Goal: Transaction & Acquisition: Book appointment/travel/reservation

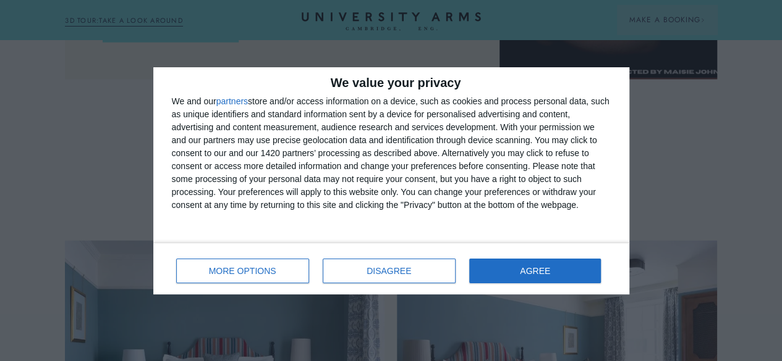
scroll to position [1016, 0]
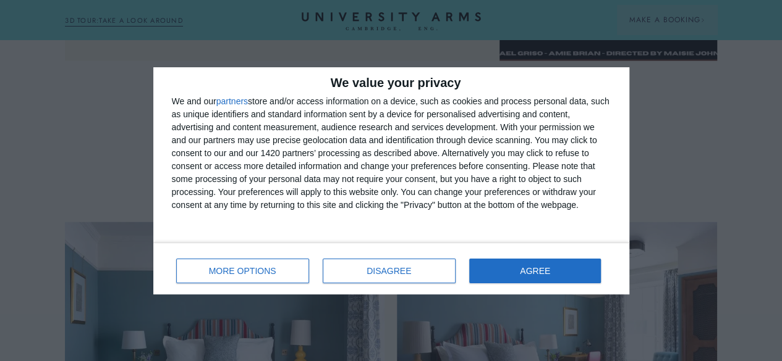
drag, startPoint x: 787, startPoint y: 27, endPoint x: 790, endPoint y: 117, distance: 90.3
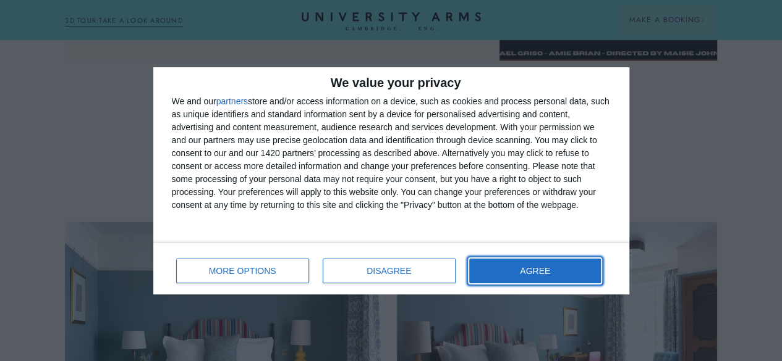
click at [541, 272] on span "AGREE" at bounding box center [535, 271] width 30 height 9
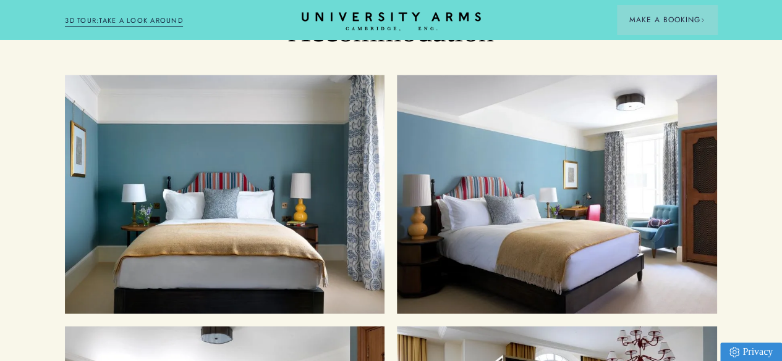
scroll to position [1215, 0]
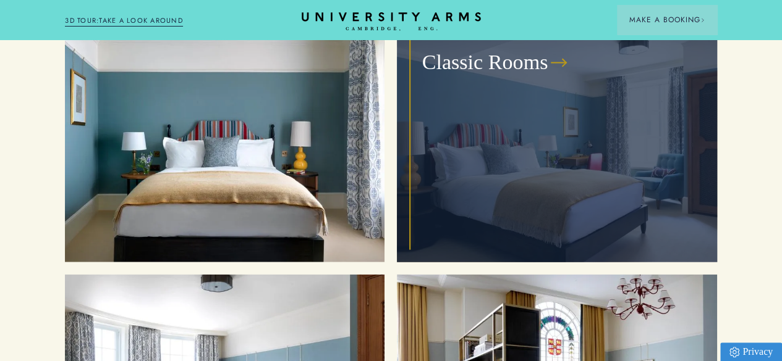
click at [554, 171] on div "Classic Rooms" at bounding box center [556, 143] width 295 height 214
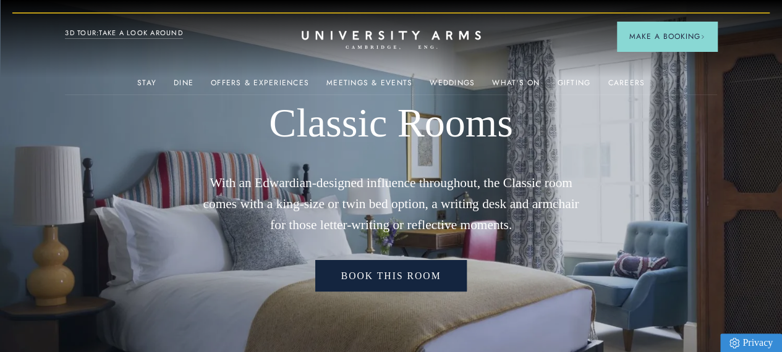
click at [426, 292] on link "Book this room" at bounding box center [391, 276] width 152 height 32
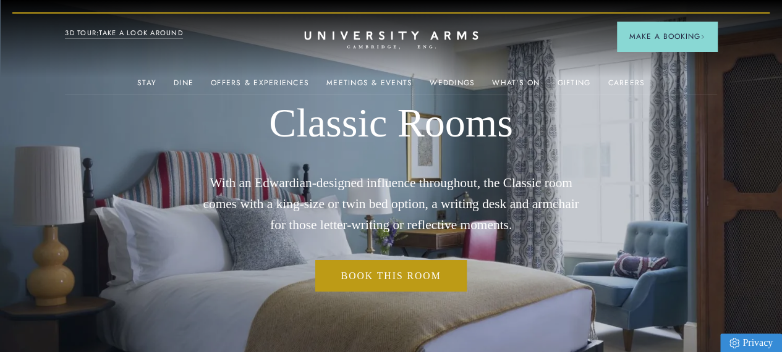
click at [428, 35] on icon "CAMBRIDGE’S LEADING LUXURY HOTEL SINCE [DATE]" at bounding box center [391, 40] width 174 height 19
